Goal: Information Seeking & Learning: Learn about a topic

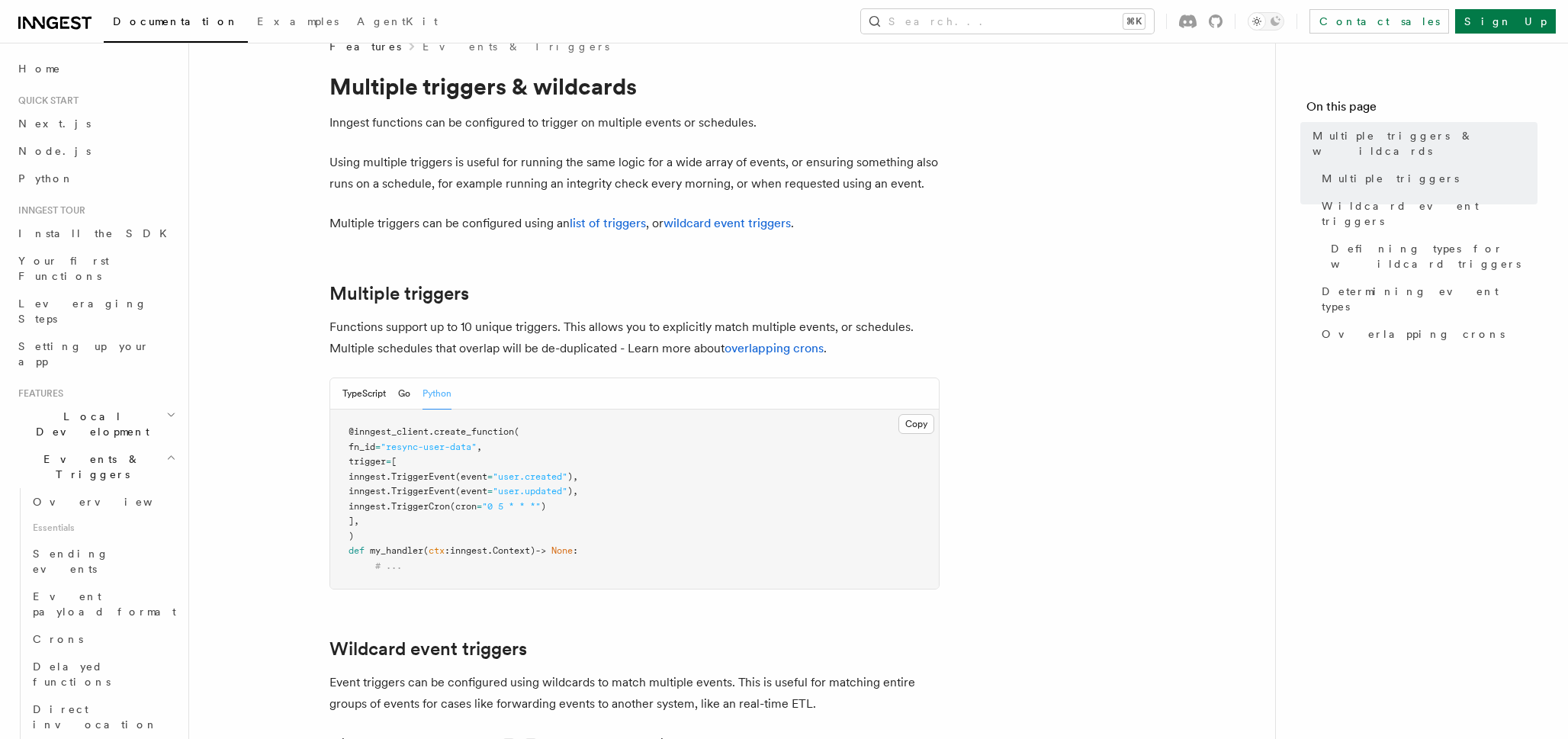
scroll to position [3, 0]
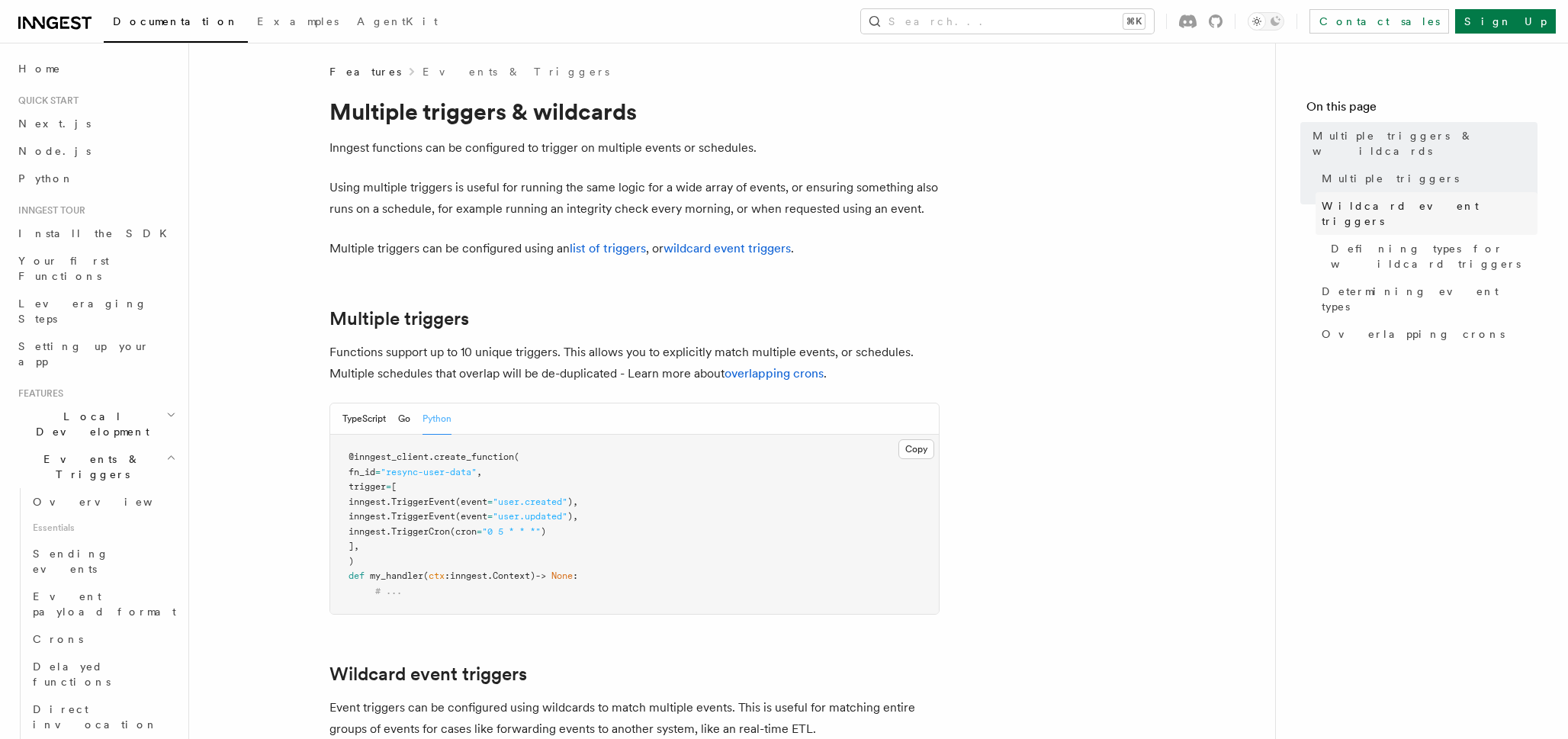
click at [1365, 198] on span "Wildcard event triggers" at bounding box center [1430, 213] width 216 height 30
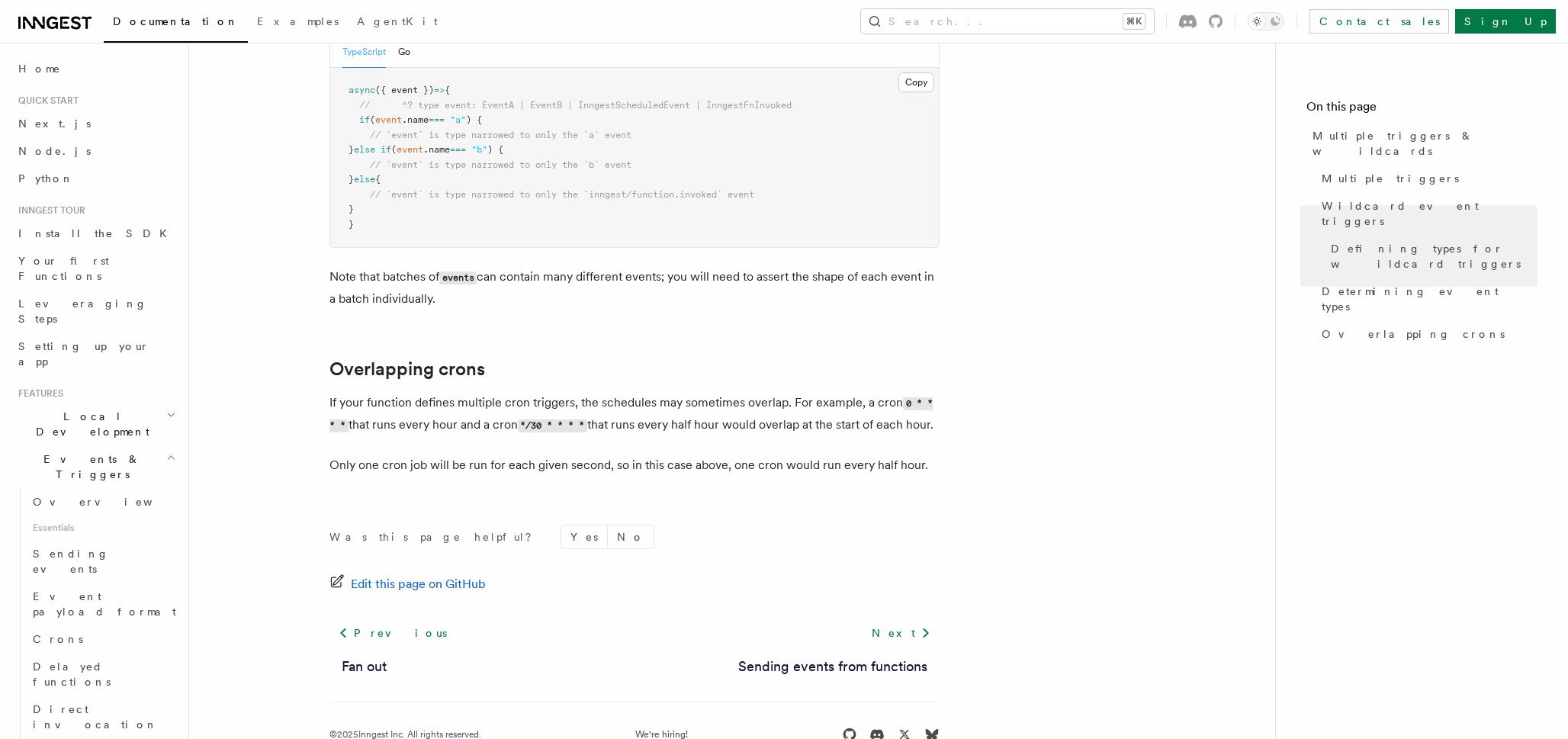
scroll to position [1674, 0]
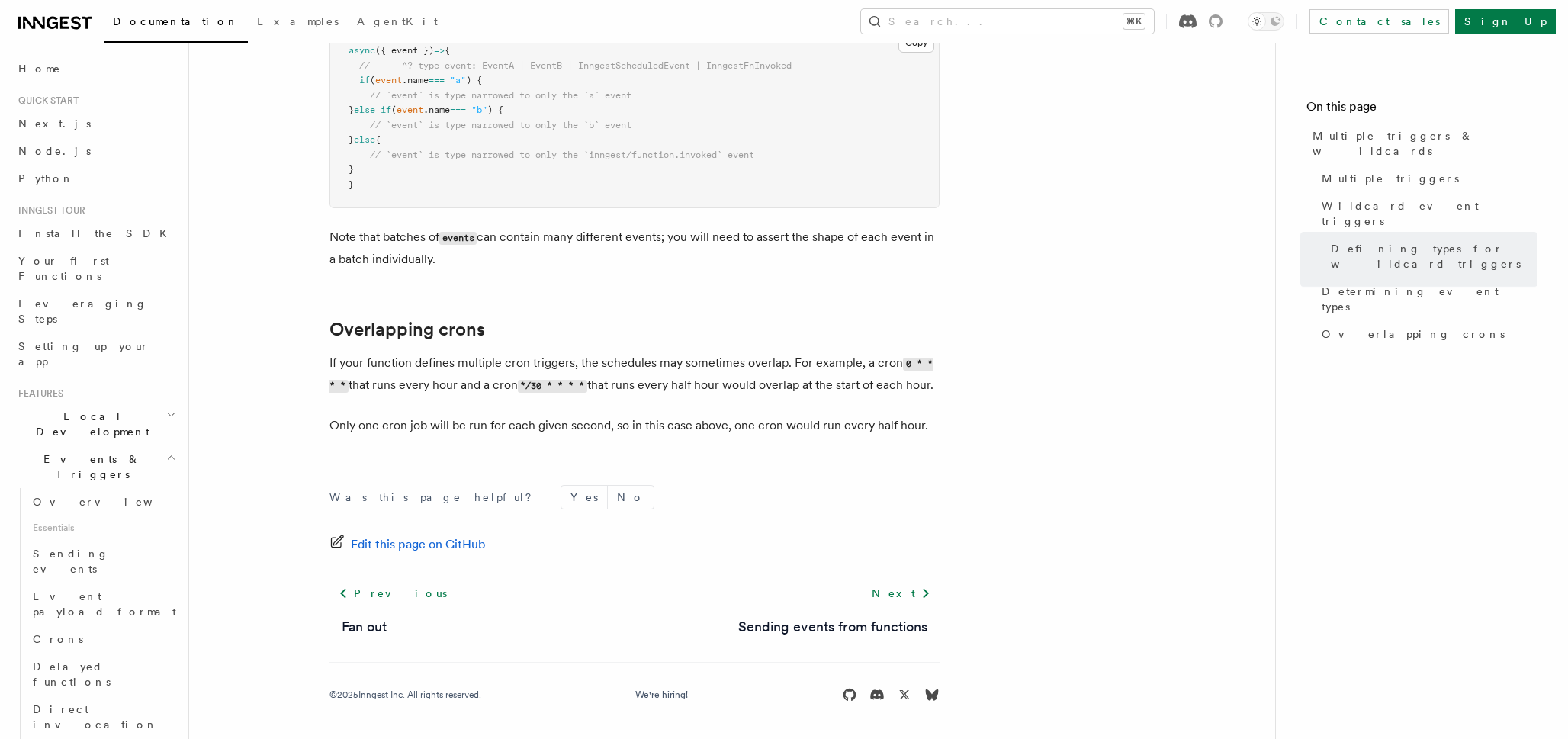
click at [1196, 18] on icon at bounding box center [1188, 21] width 18 height 14
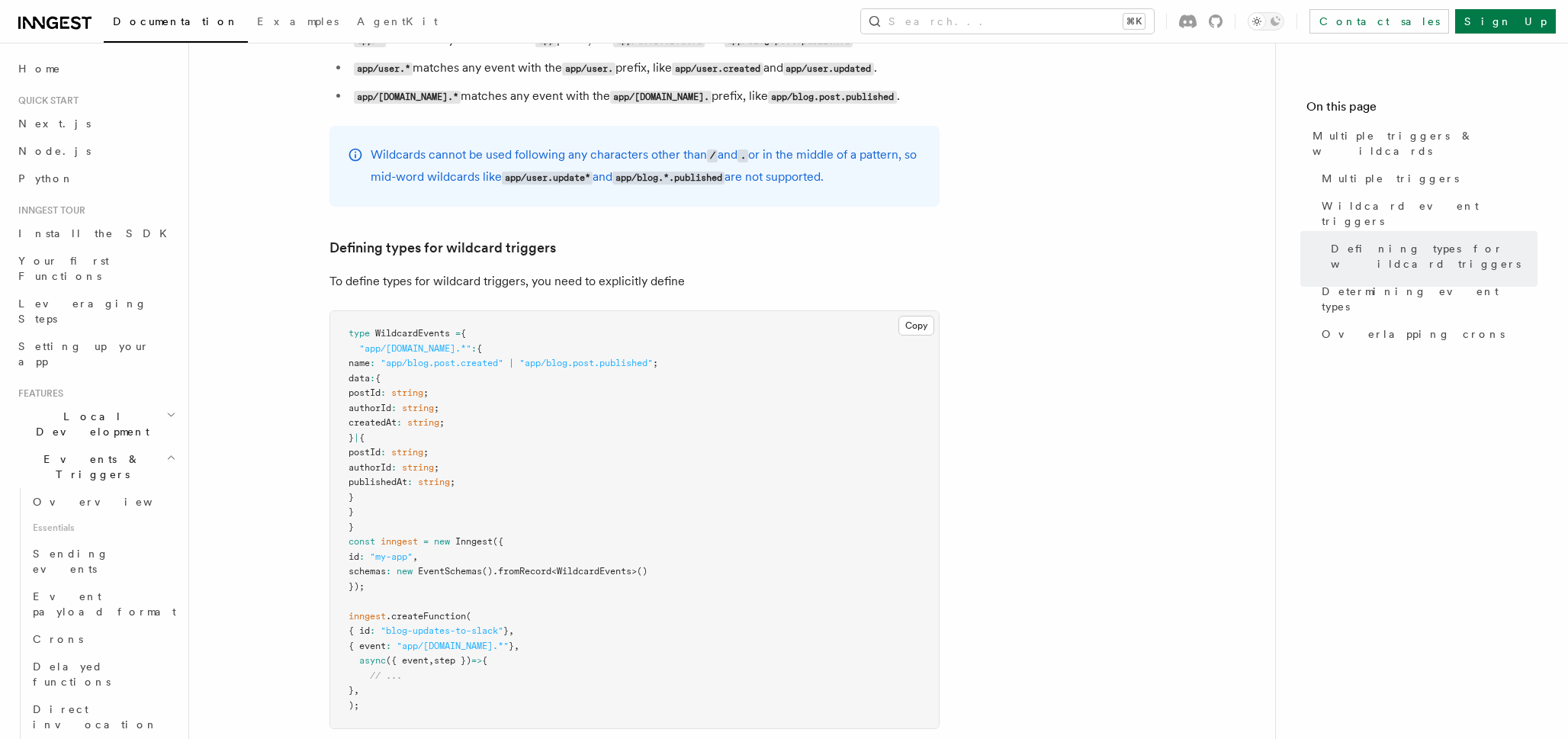
scroll to position [658, 0]
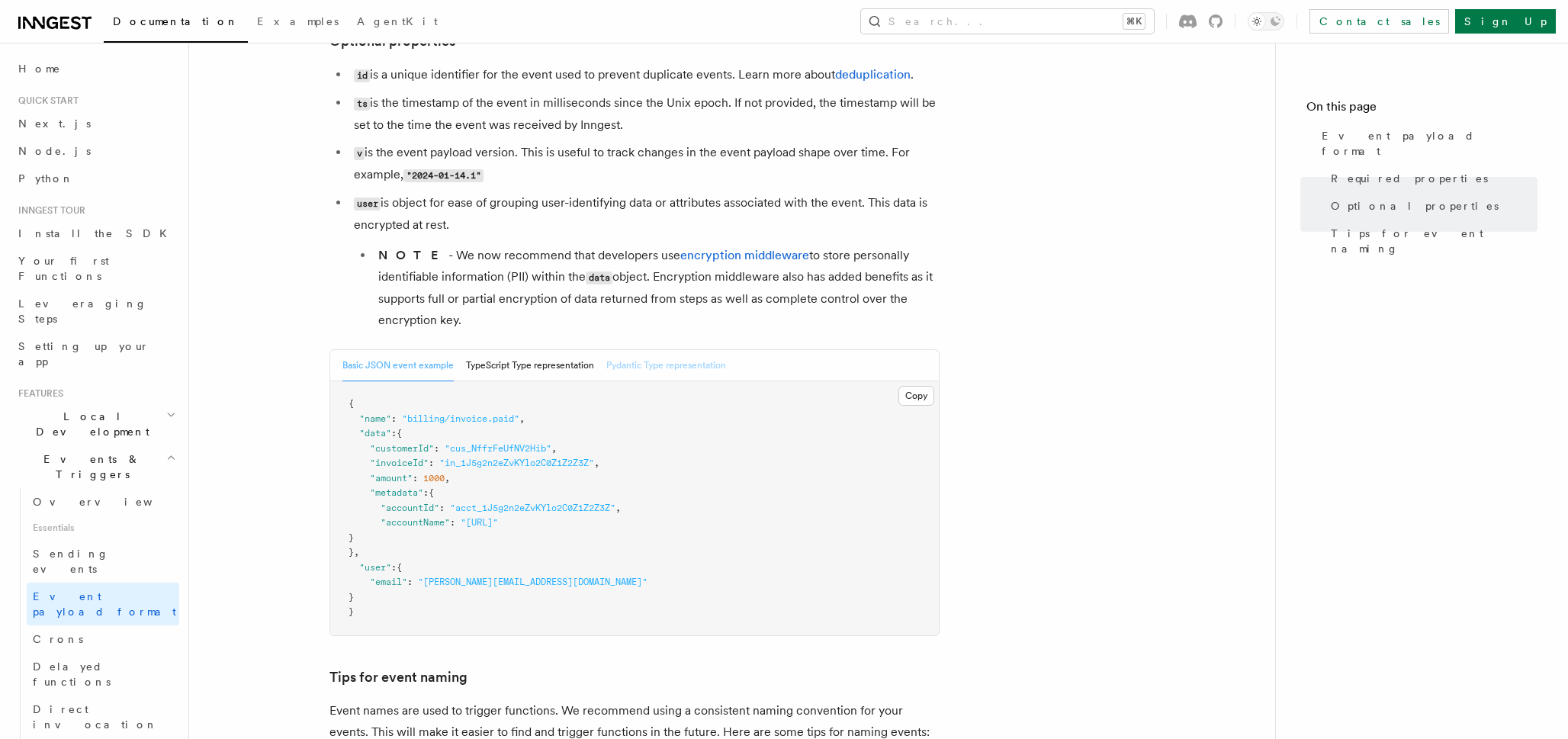
click at [640, 378] on button "Pydantic Type representation" at bounding box center [667, 365] width 120 height 31
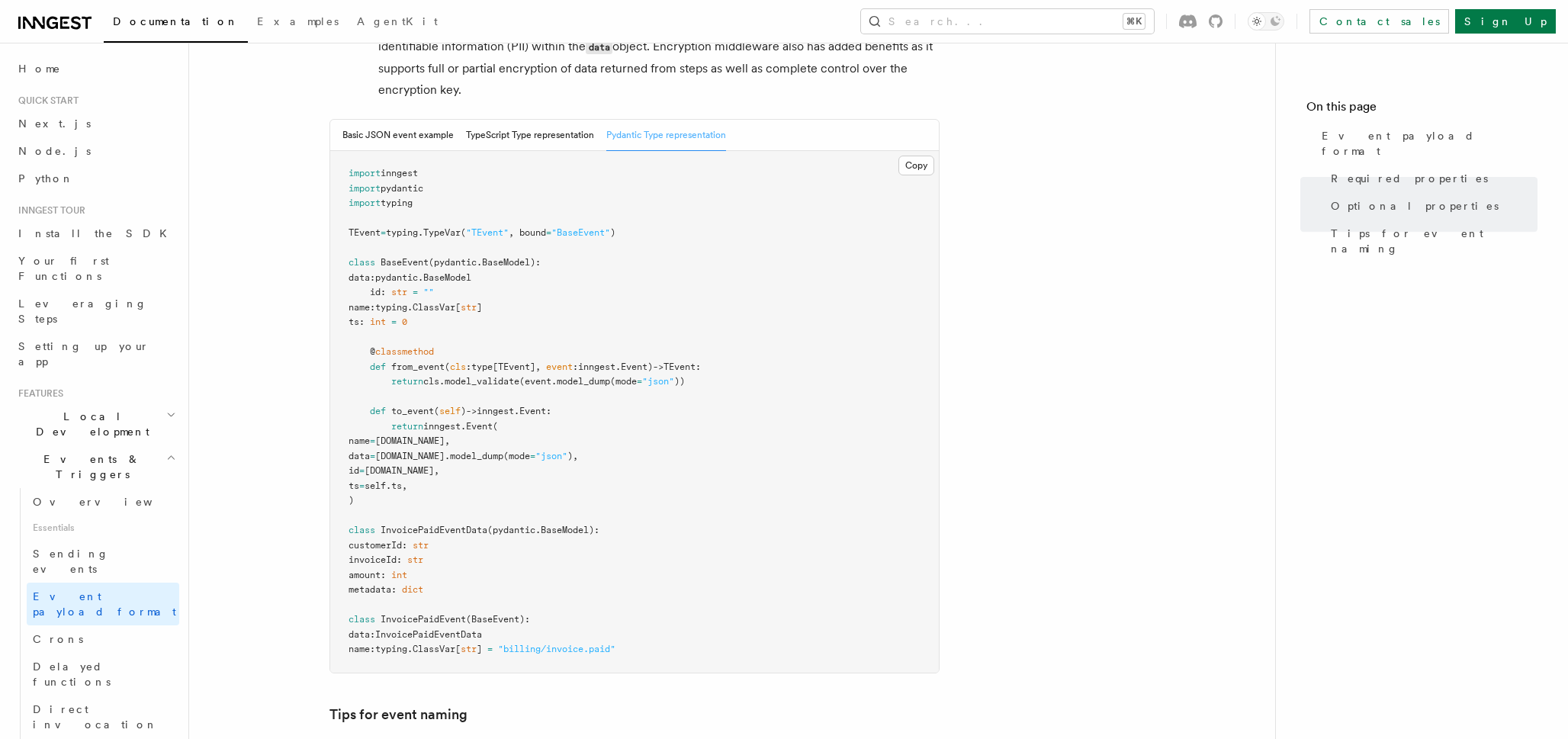
scroll to position [893, 0]
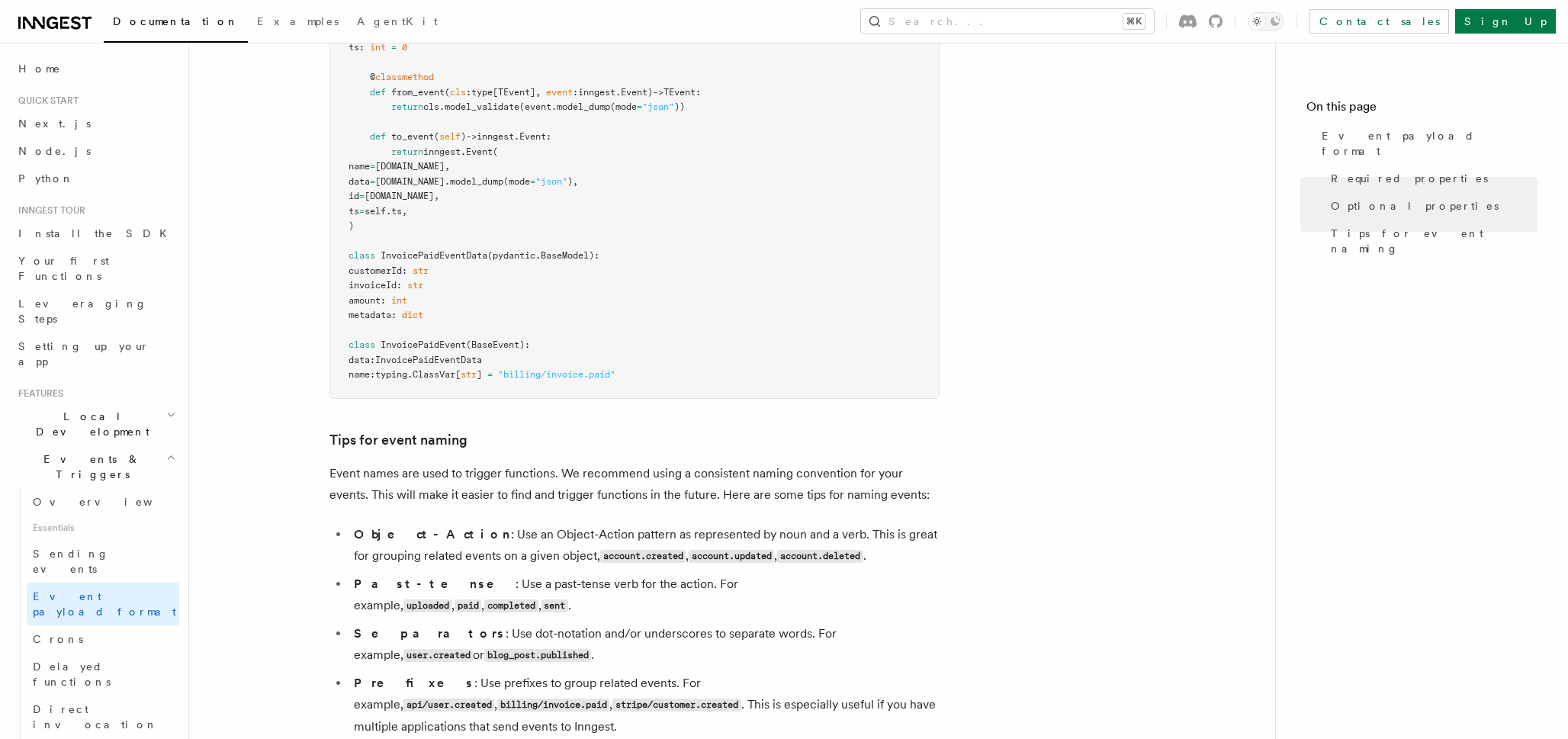
click at [1083, 115] on article "Features Events & Triggers Event payload format The event payload is a JSON obj…" at bounding box center [732, 137] width 1037 height 1927
click at [1329, 18] on div "Contact sales Sign Up" at bounding box center [1361, 21] width 390 height 25
click at [1223, 18] on icon at bounding box center [1215, 21] width 14 height 14
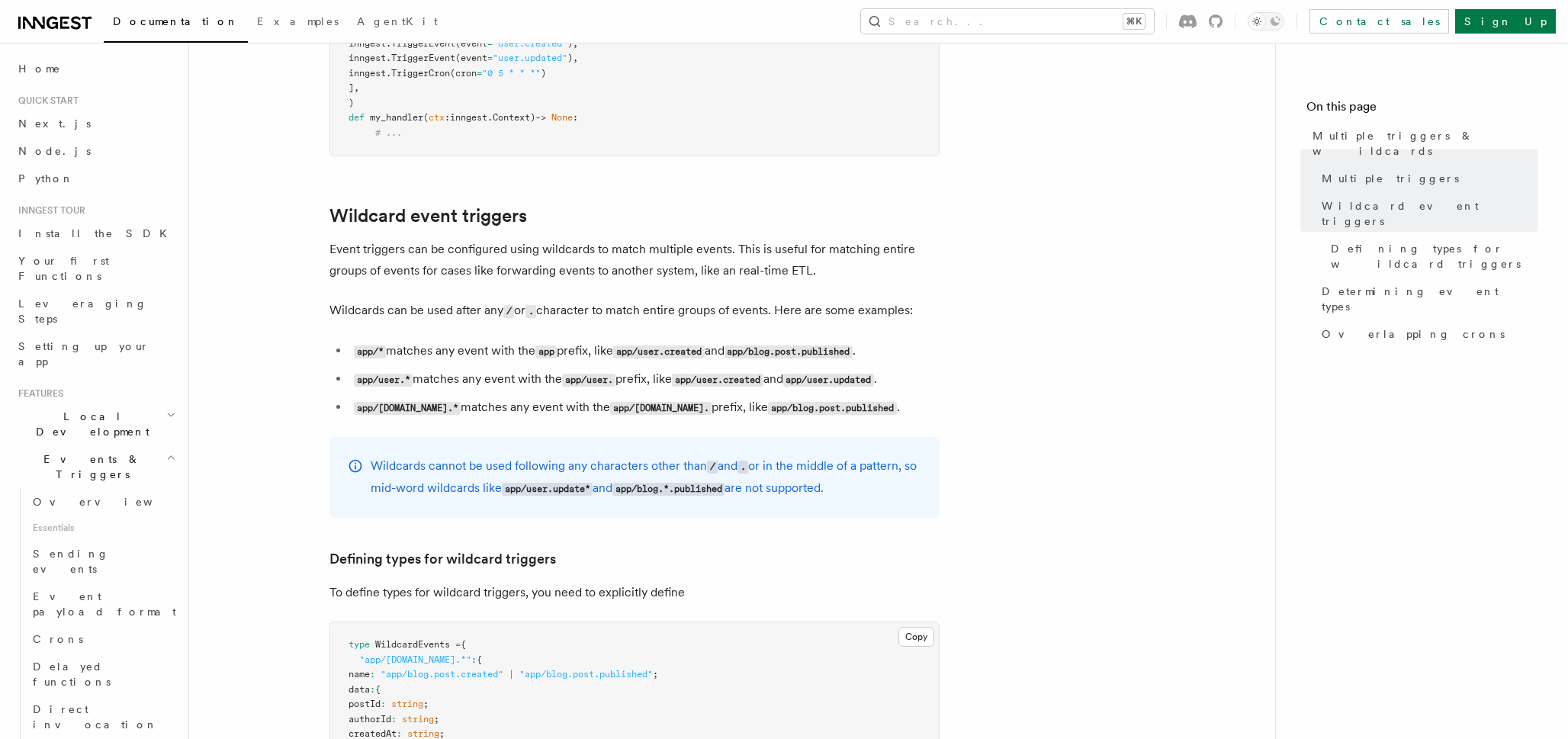
scroll to position [219, 0]
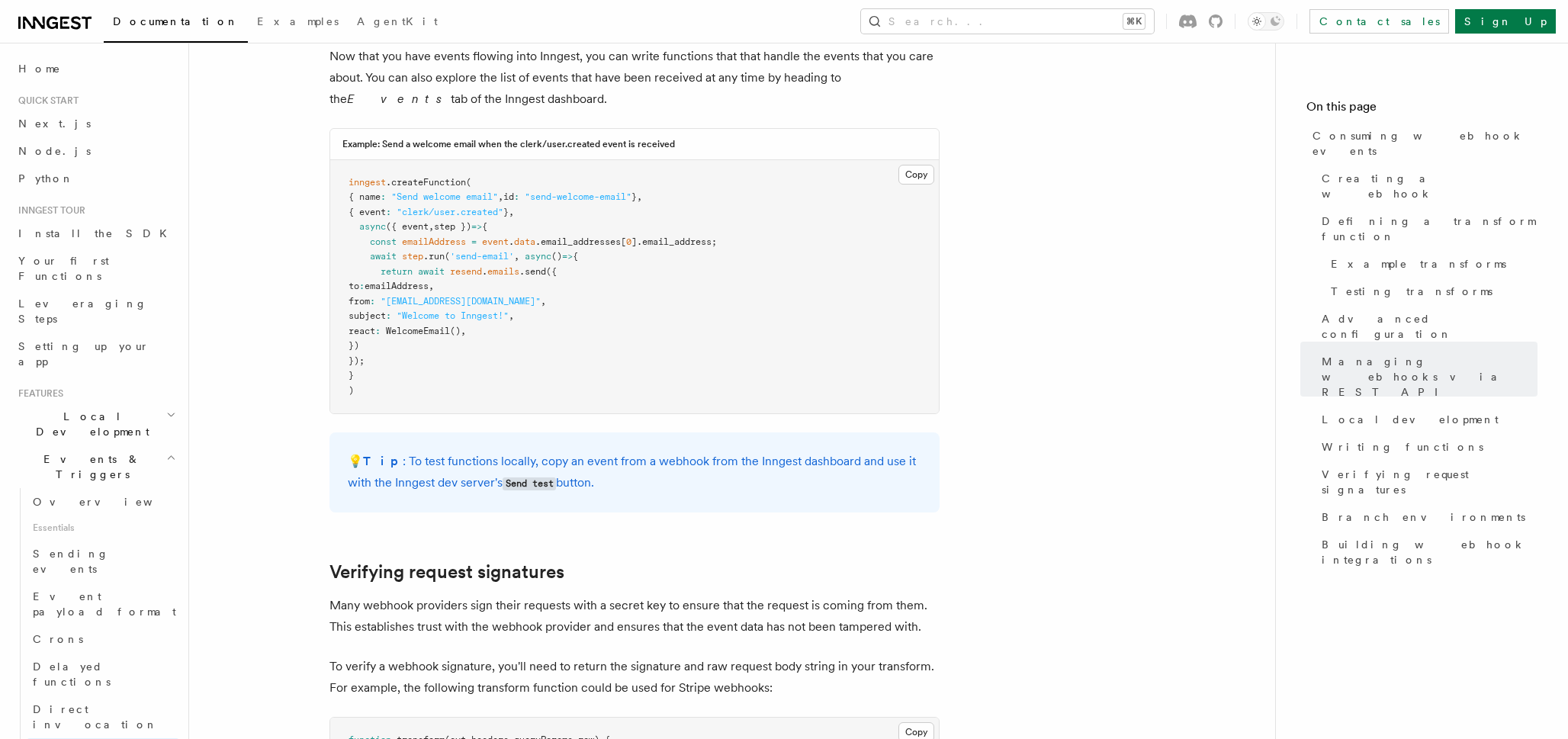
scroll to position [3996, 0]
